Goal: Information Seeking & Learning: Learn about a topic

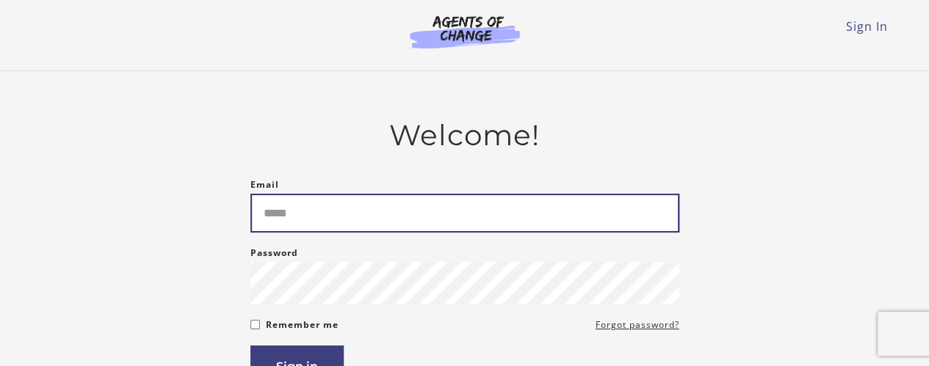
click at [382, 200] on input "Email" at bounding box center [464, 213] width 429 height 39
type input "**********"
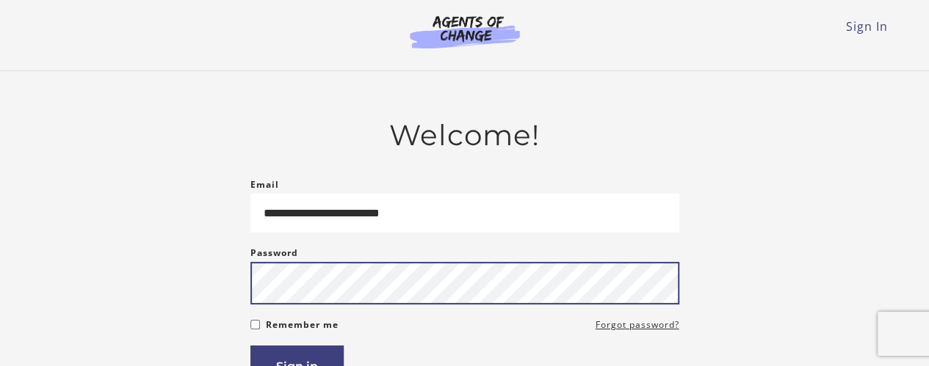
click at [250, 346] on button "Sign in" at bounding box center [296, 367] width 93 height 42
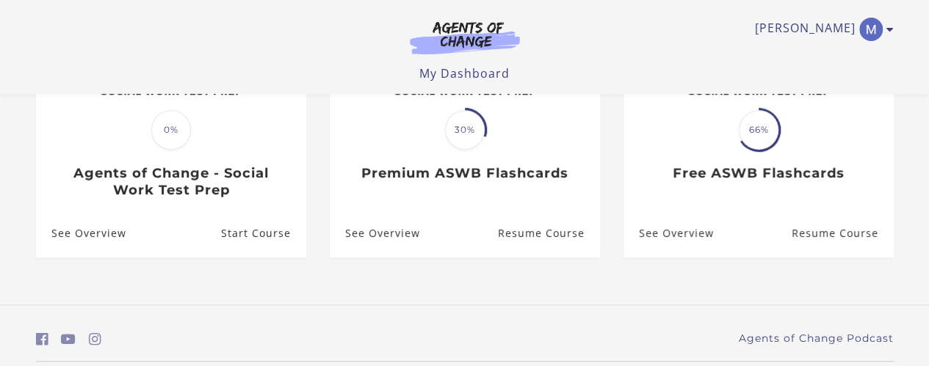
scroll to position [292, 0]
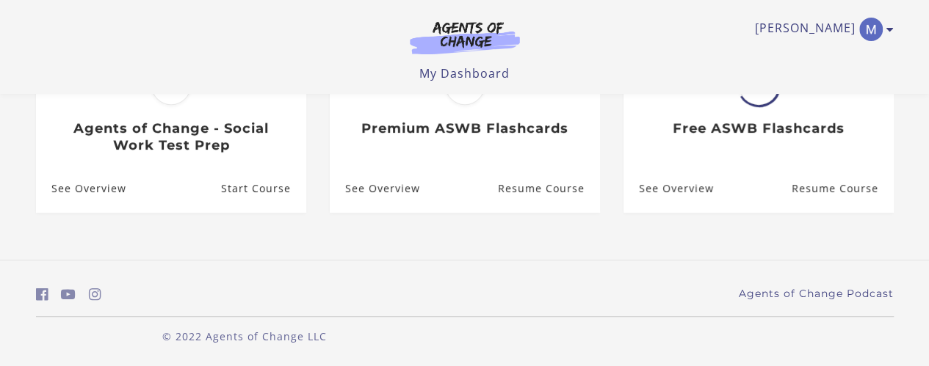
click at [463, 27] on img at bounding box center [464, 38] width 141 height 34
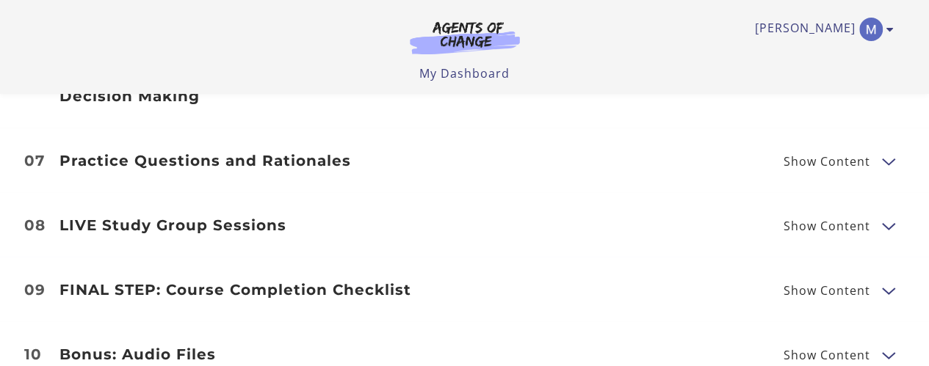
scroll to position [2225, 0]
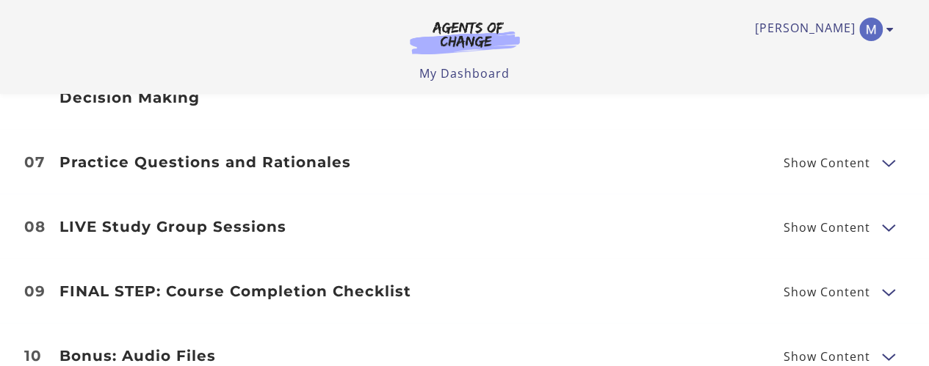
click at [799, 222] on span "Show Content" at bounding box center [826, 228] width 87 height 12
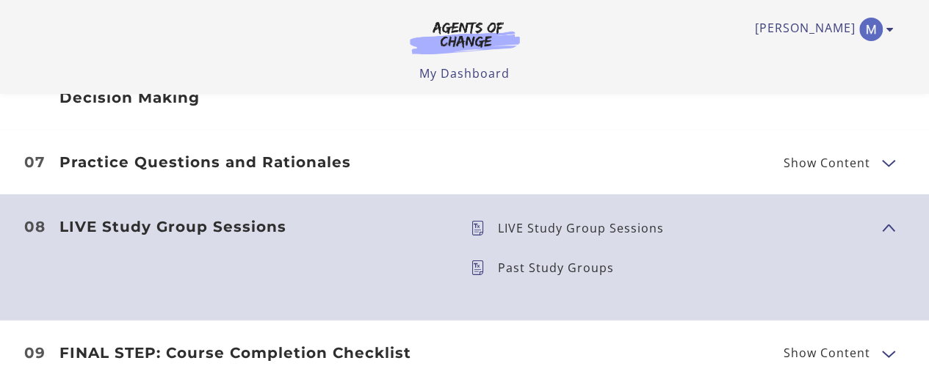
click at [523, 262] on p "Past Study Groups" at bounding box center [562, 268] width 128 height 12
click at [476, 258] on span "Past Study Groups" at bounding box center [670, 268] width 399 height 21
click at [529, 262] on p "Past Study Groups" at bounding box center [562, 268] width 128 height 12
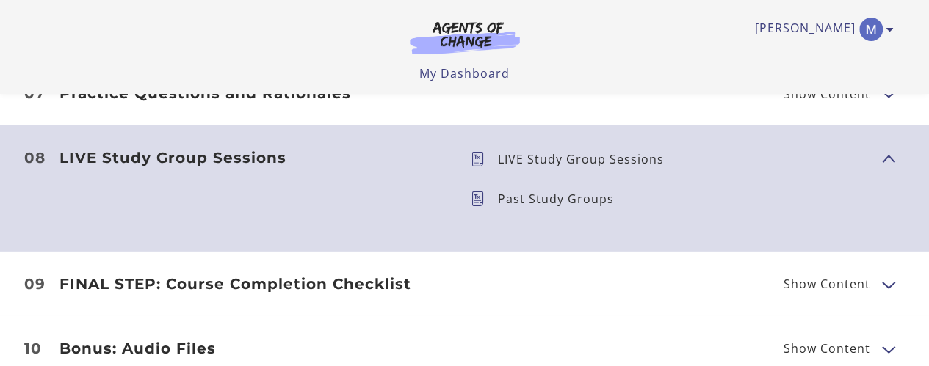
scroll to position [2300, 0]
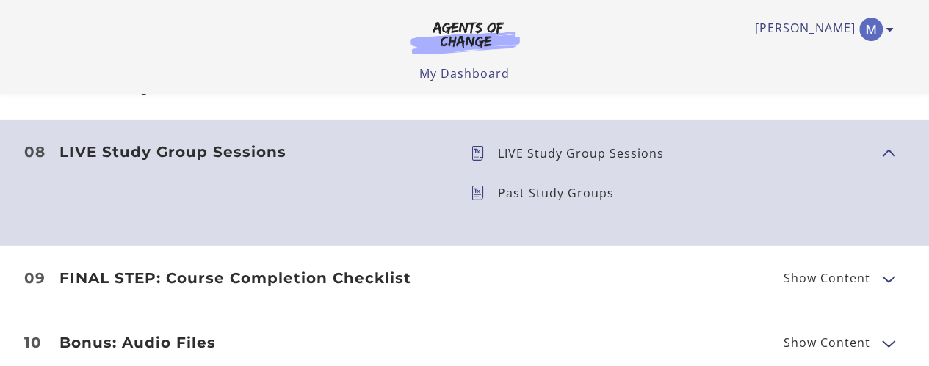
click at [242, 143] on h3 "LIVE Study Group Sessions" at bounding box center [253, 152] width 388 height 18
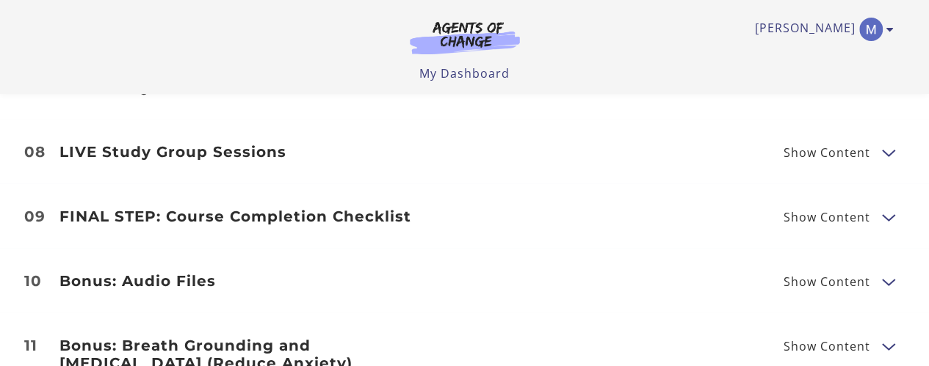
click at [242, 143] on h3 "LIVE Study Group Sessions" at bounding box center [253, 152] width 388 height 18
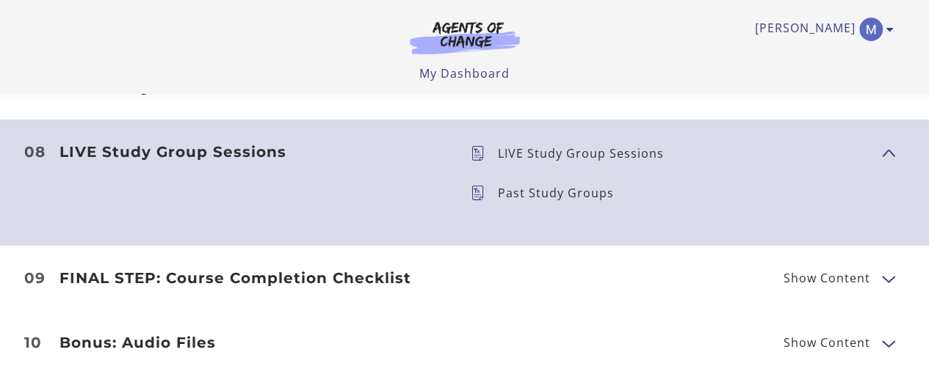
click at [483, 146] on icon at bounding box center [484, 153] width 27 height 15
click at [479, 146] on icon at bounding box center [484, 153] width 27 height 15
click at [548, 148] on p "LIVE Study Group Sessions" at bounding box center [587, 154] width 178 height 12
click at [320, 269] on h3 "FINAL STEP: Course Completion Checklist" at bounding box center [253, 278] width 388 height 18
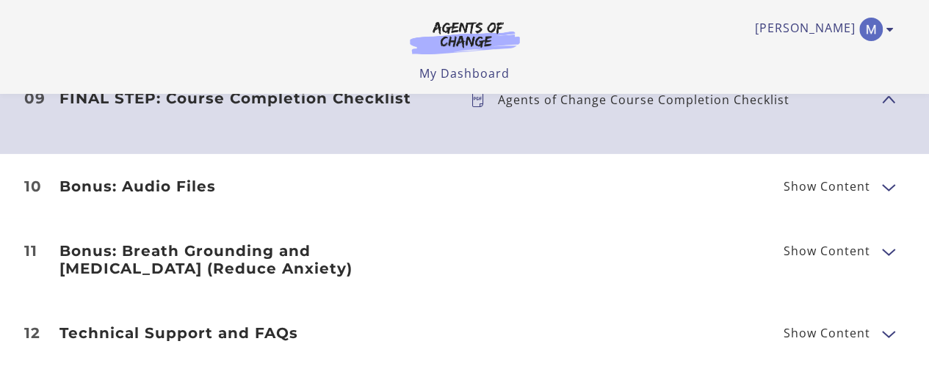
scroll to position [2480, 0]
click at [385, 241] on h3 "Bonus: Breath Grounding and [MEDICAL_DATA] (Reduce Anxiety)" at bounding box center [253, 258] width 388 height 35
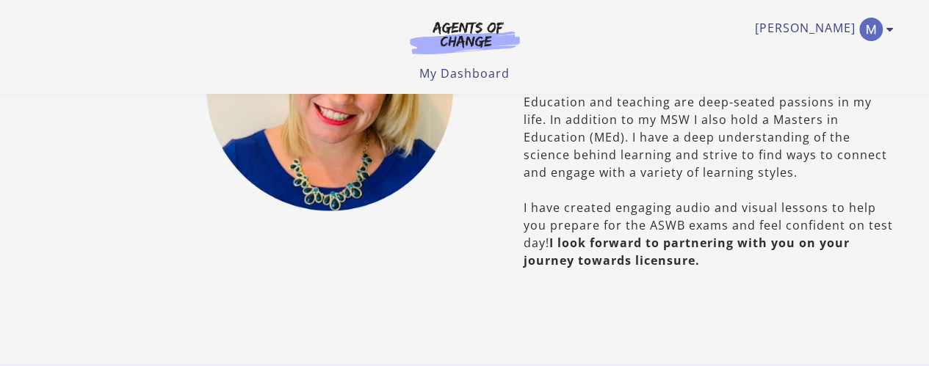
scroll to position [909, 0]
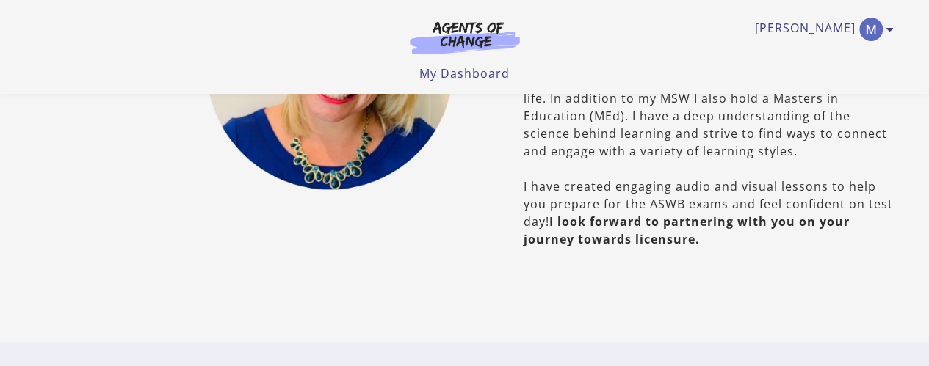
click at [456, 30] on img at bounding box center [464, 38] width 141 height 34
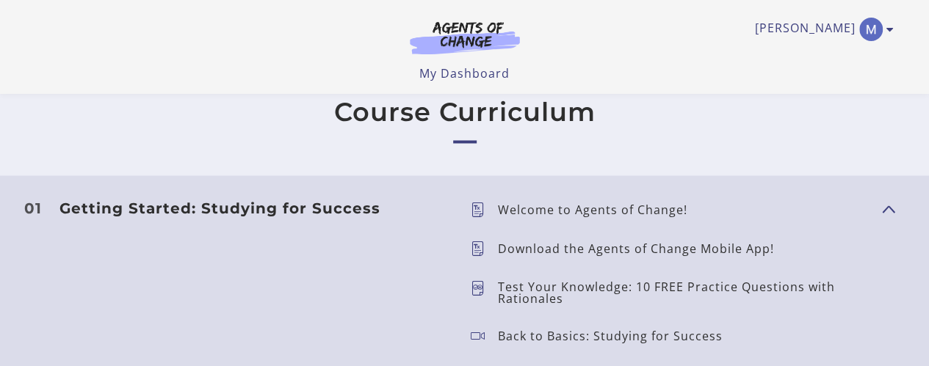
scroll to position [1202, 0]
click at [889, 205] on button "Show Content" at bounding box center [888, 207] width 12 height 18
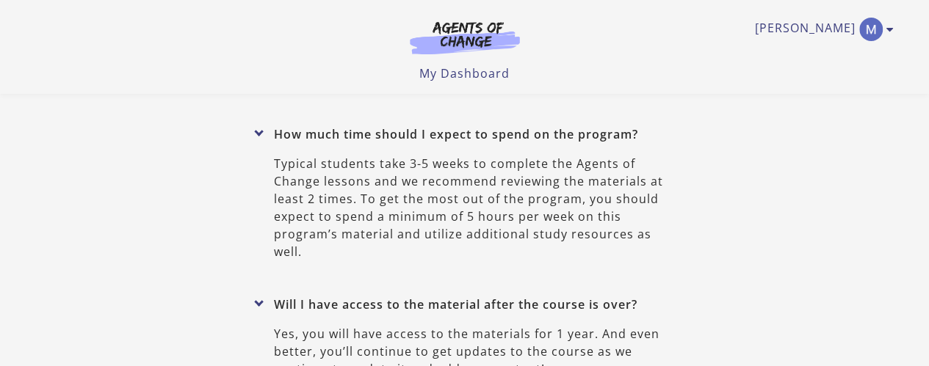
scroll to position [5404, 0]
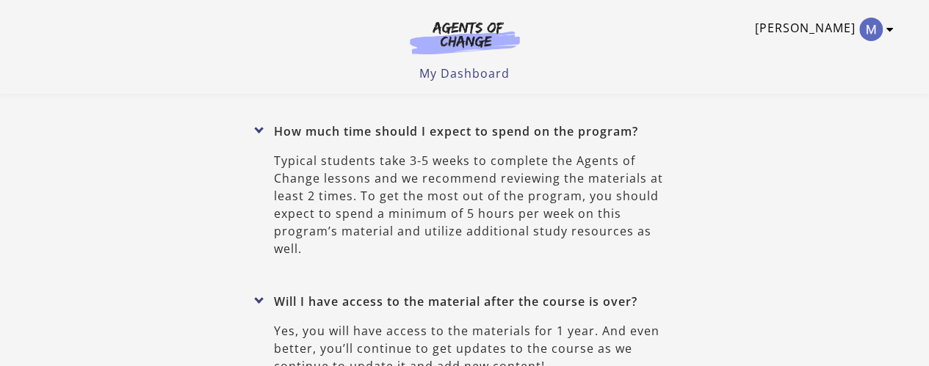
click at [862, 24] on img "Toggle menu" at bounding box center [870, 29] width 23 height 23
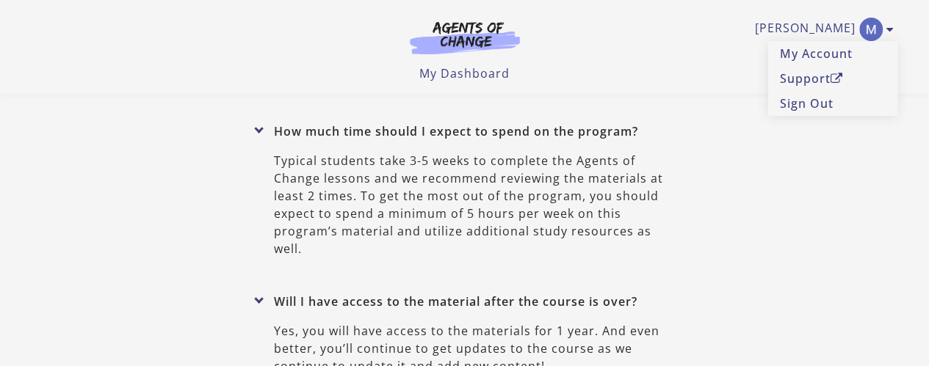
click at [804, 76] on link "Support" at bounding box center [832, 78] width 129 height 25
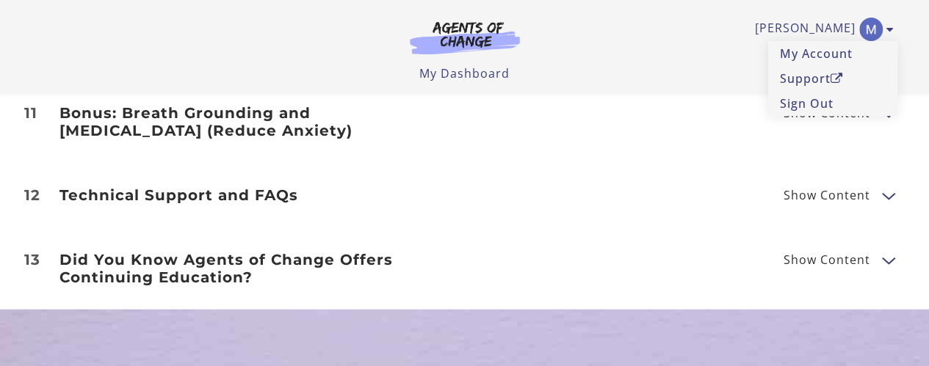
scroll to position [2030, 0]
click at [810, 254] on span "Show Content" at bounding box center [826, 260] width 87 height 12
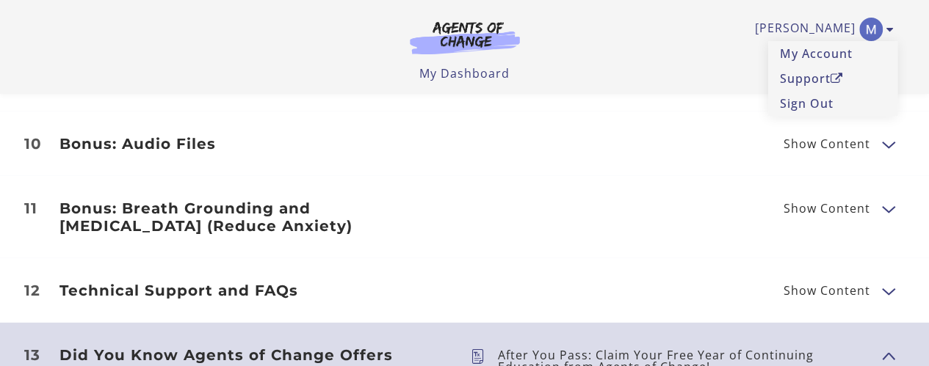
scroll to position [1928, 0]
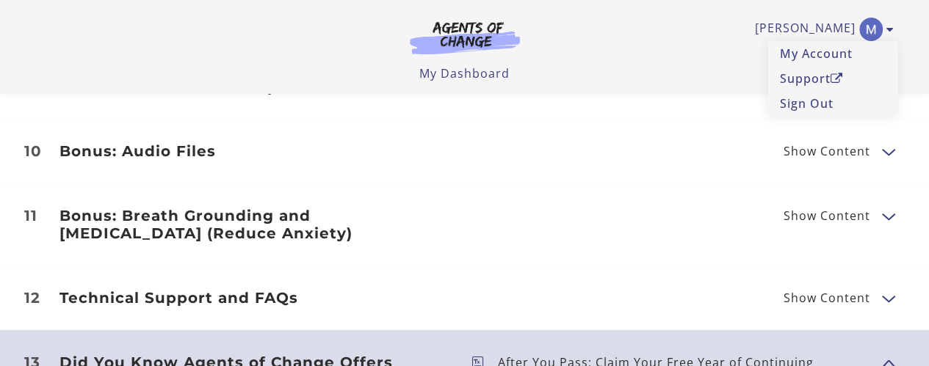
click at [857, 292] on span "Show Content" at bounding box center [826, 298] width 87 height 12
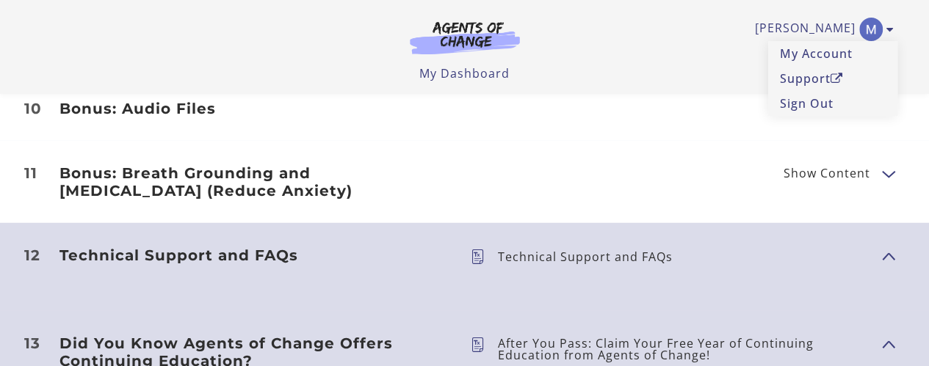
scroll to position [1955, 0]
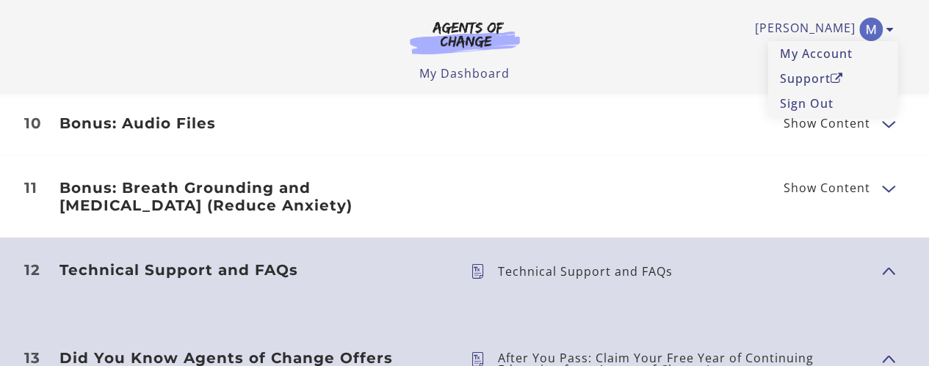
click at [526, 266] on p "Technical Support and FAQs" at bounding box center [591, 272] width 186 height 12
click at [479, 264] on icon at bounding box center [484, 271] width 27 height 15
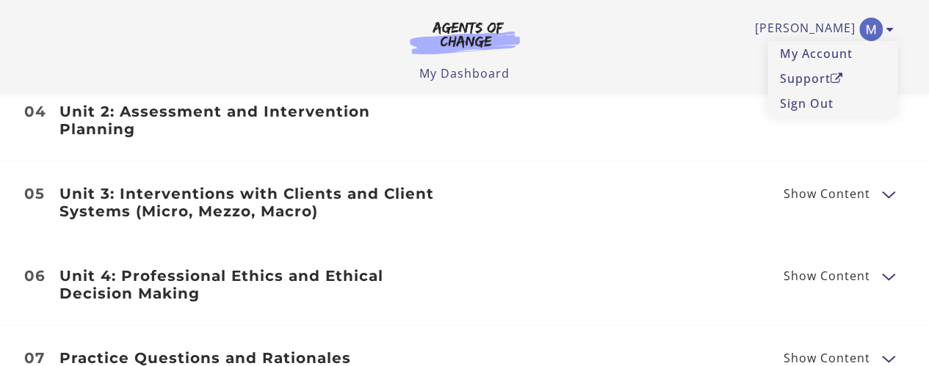
scroll to position [1525, 0]
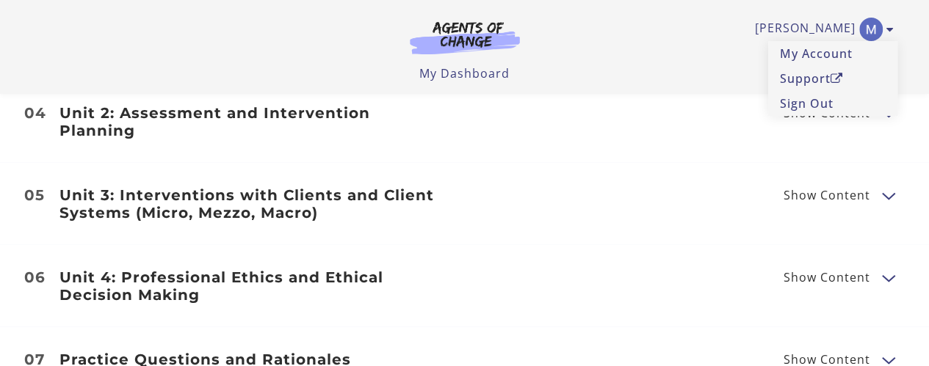
click at [872, 186] on span "Show Content" at bounding box center [832, 195] width 98 height 18
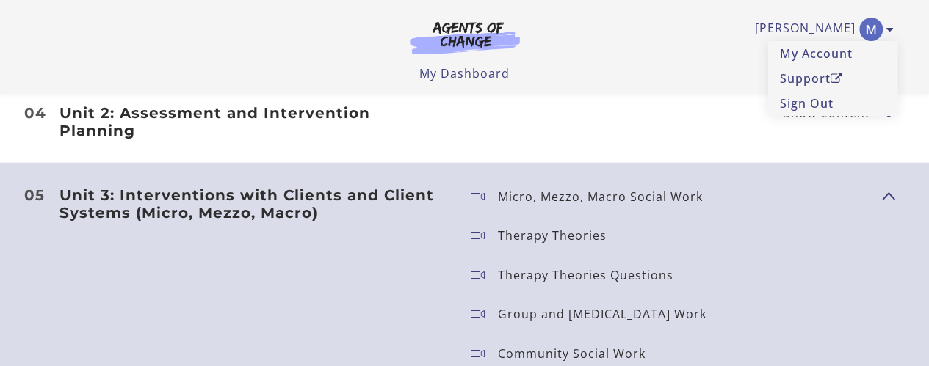
click at [479, 189] on icon at bounding box center [484, 196] width 27 height 15
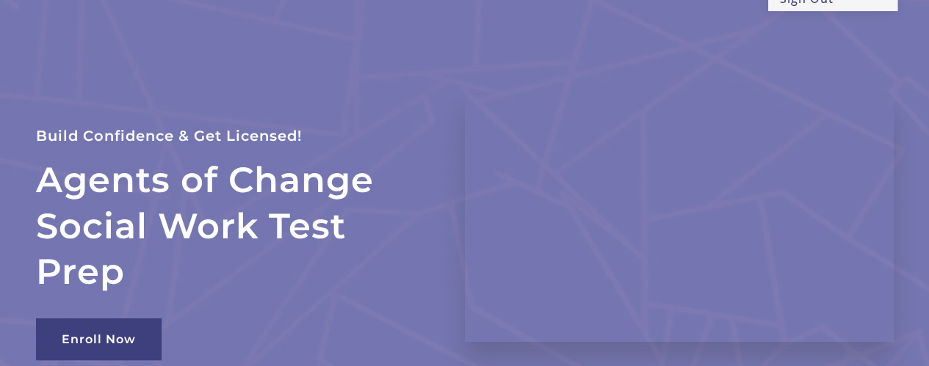
scroll to position [0, 0]
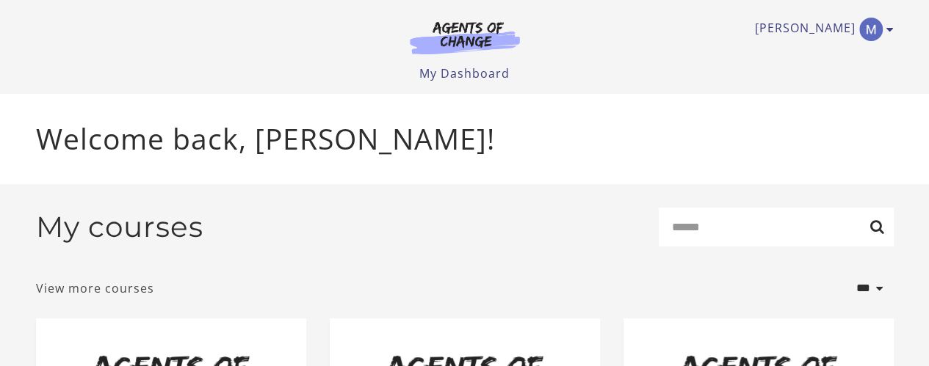
click at [122, 286] on link "View more courses" at bounding box center [95, 289] width 118 height 18
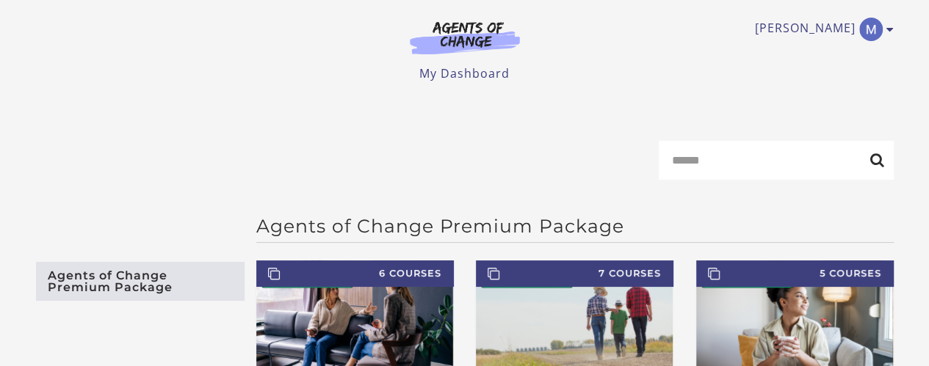
click at [192, 277] on link "Agents of Change Premium Package" at bounding box center [140, 281] width 208 height 39
click at [433, 72] on link "My Dashboard" at bounding box center [464, 73] width 90 height 16
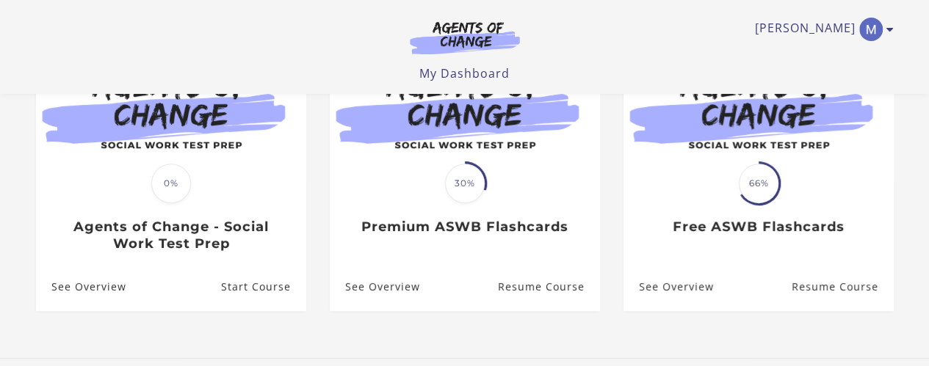
scroll to position [192, 0]
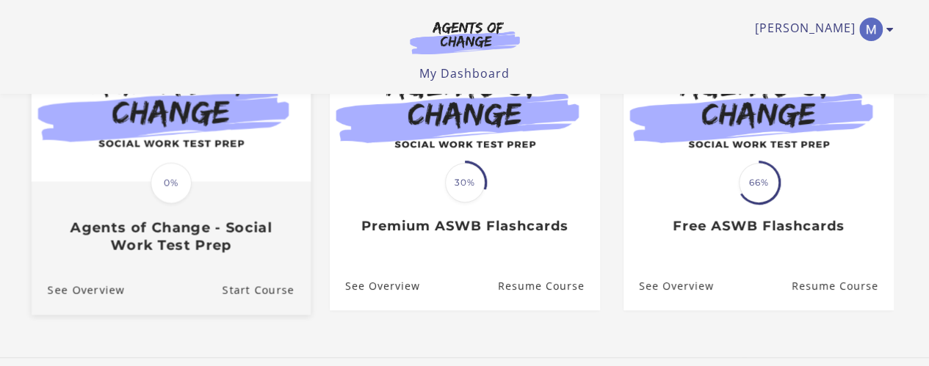
click at [267, 265] on link "Translation missing: en.liquid.partials.dashboard_course_card.progress_descript…" at bounding box center [170, 148] width 279 height 234
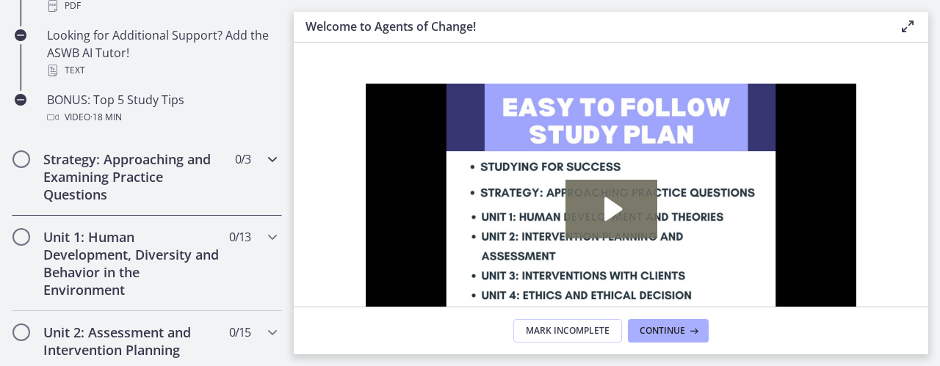
scroll to position [847, 0]
click at [255, 173] on div "Strategy: Approaching and Examining Practice Questions 0 / 3 Completed" at bounding box center [147, 176] width 270 height 78
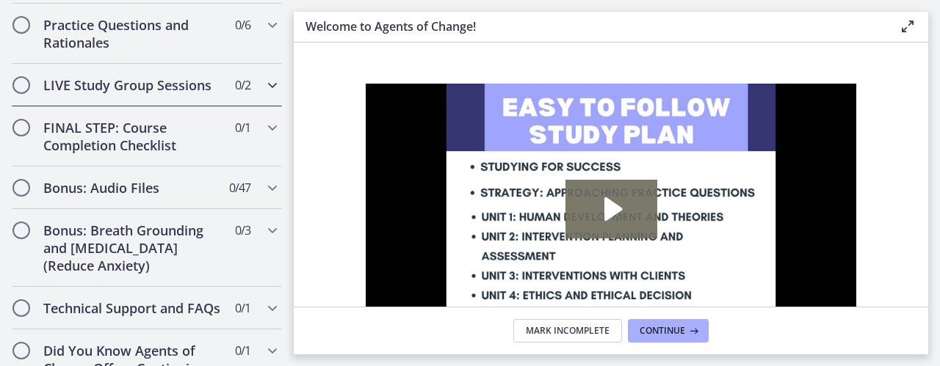
click at [252, 106] on div "LIVE Study Group Sessions 0 / 2 Completed" at bounding box center [147, 85] width 270 height 43
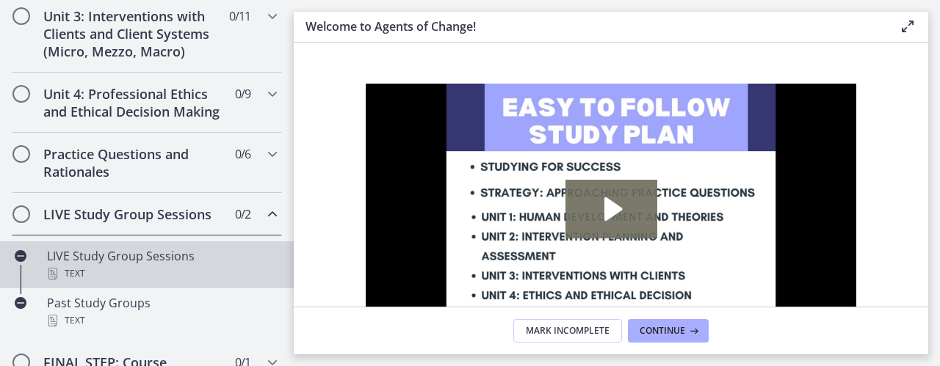
scroll to position [546, 0]
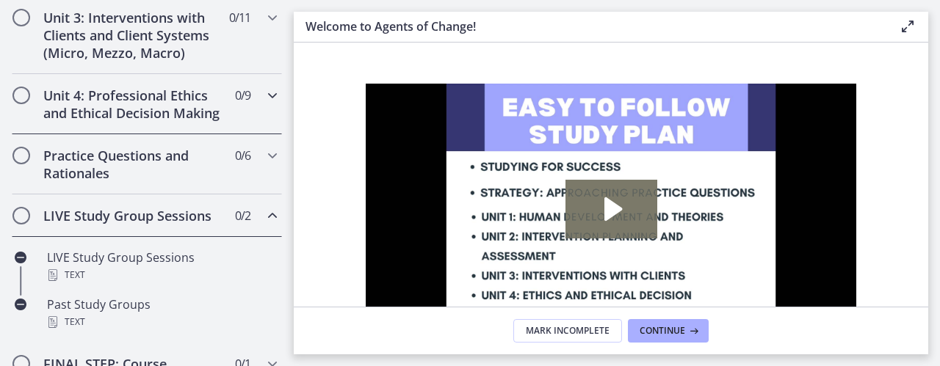
click at [266, 89] on icon "Chapters" at bounding box center [273, 96] width 18 height 18
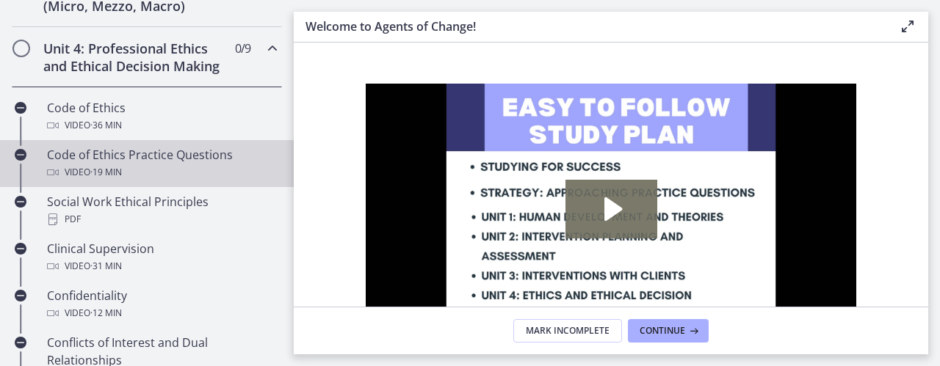
scroll to position [593, 0]
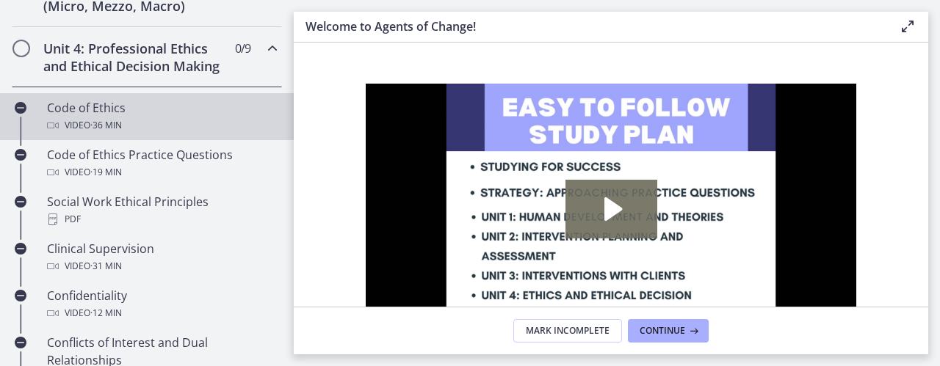
click at [163, 134] on div "Video · 36 min" at bounding box center [161, 126] width 229 height 18
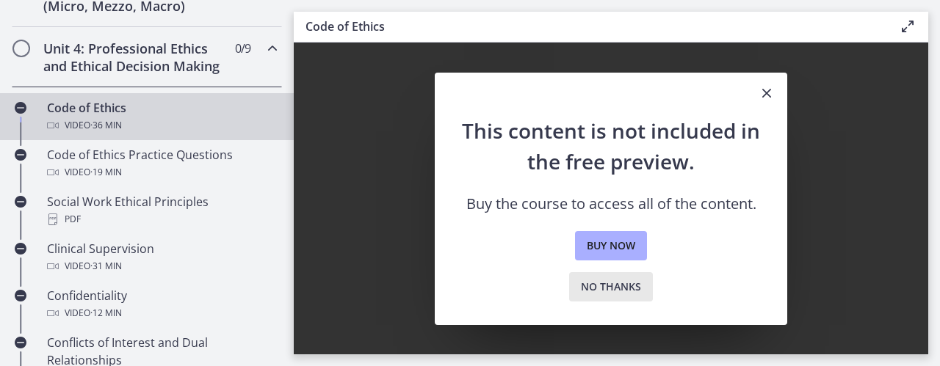
click at [624, 277] on button "No thanks" at bounding box center [611, 286] width 84 height 29
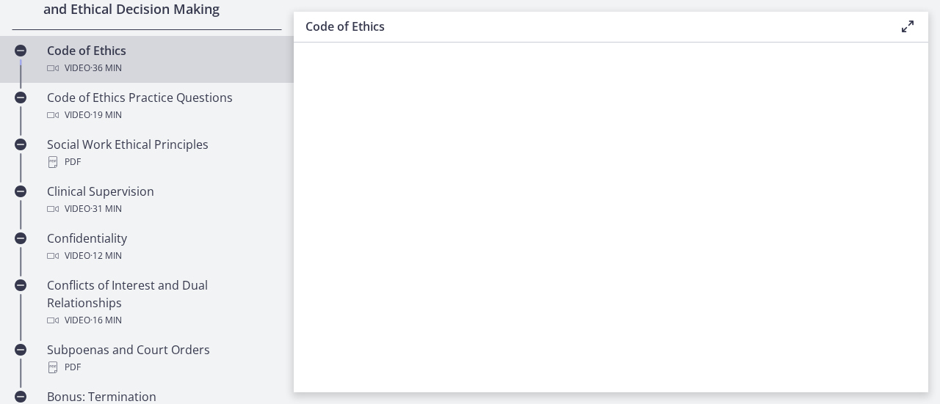
scroll to position [1177, 0]
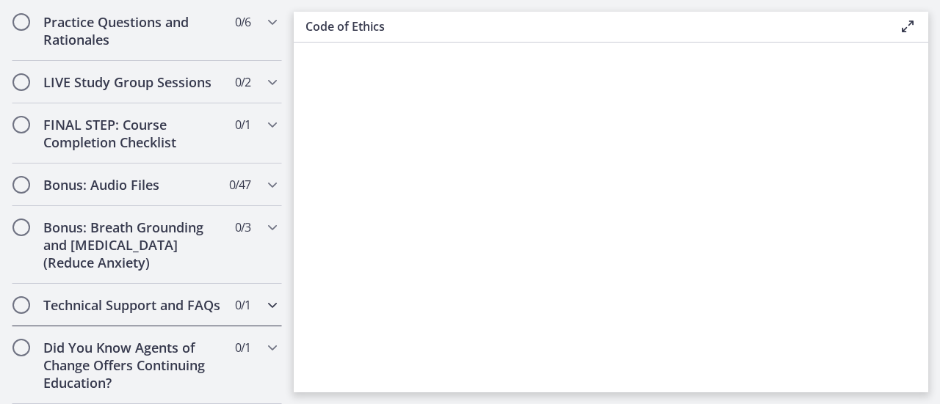
click at [249, 284] on div "Technical Support and FAQs 0 / 1 Completed" at bounding box center [147, 305] width 270 height 43
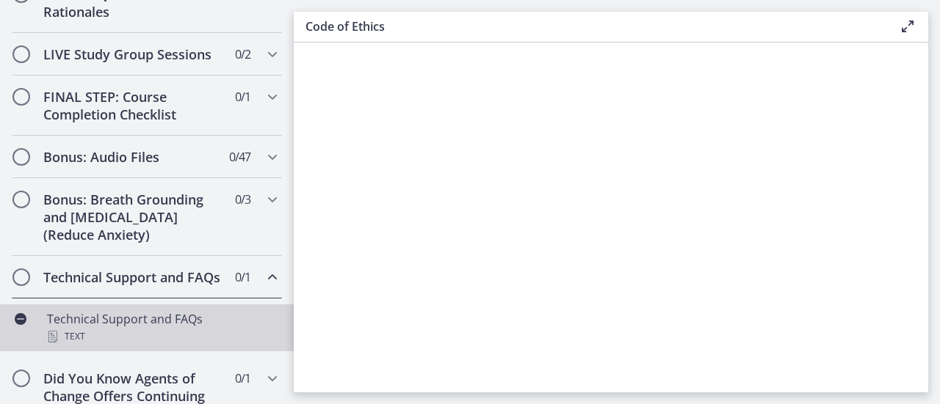
scroll to position [766, 0]
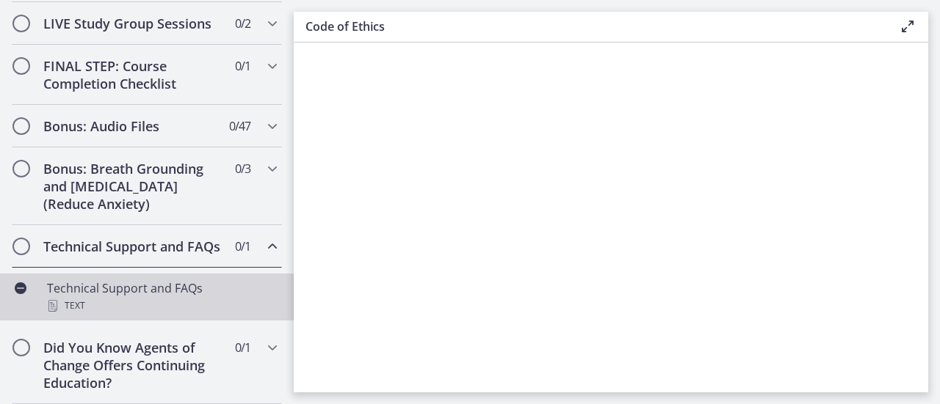
click at [147, 301] on div "Text" at bounding box center [161, 306] width 229 height 18
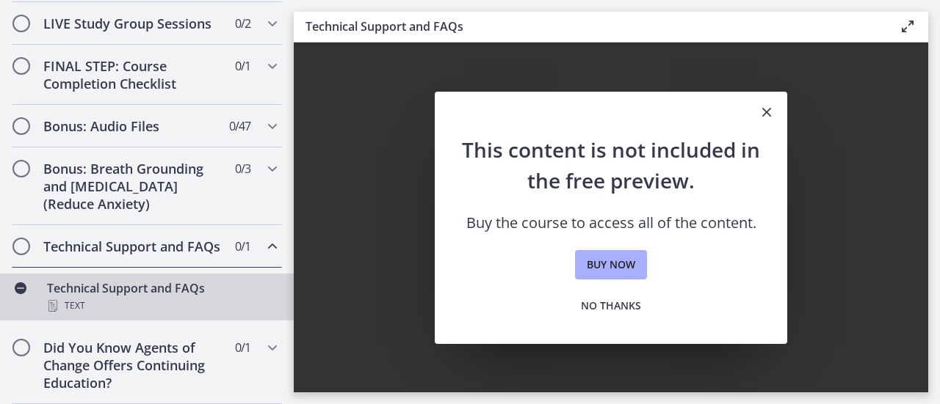
click at [771, 115] on icon "Close" at bounding box center [767, 112] width 18 height 18
